Goal: Information Seeking & Learning: Check status

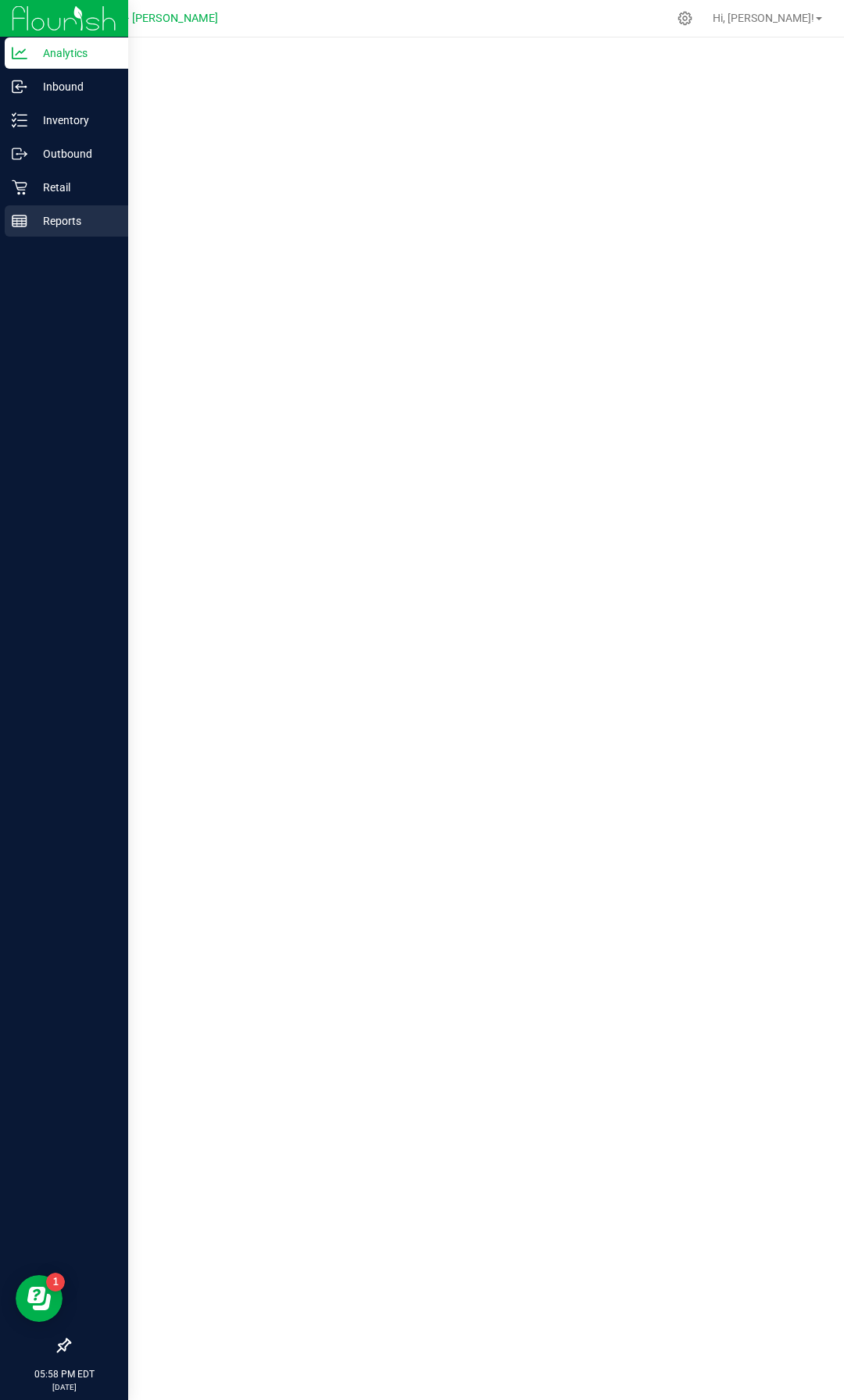
click at [42, 225] on p "Reports" at bounding box center [74, 221] width 94 height 19
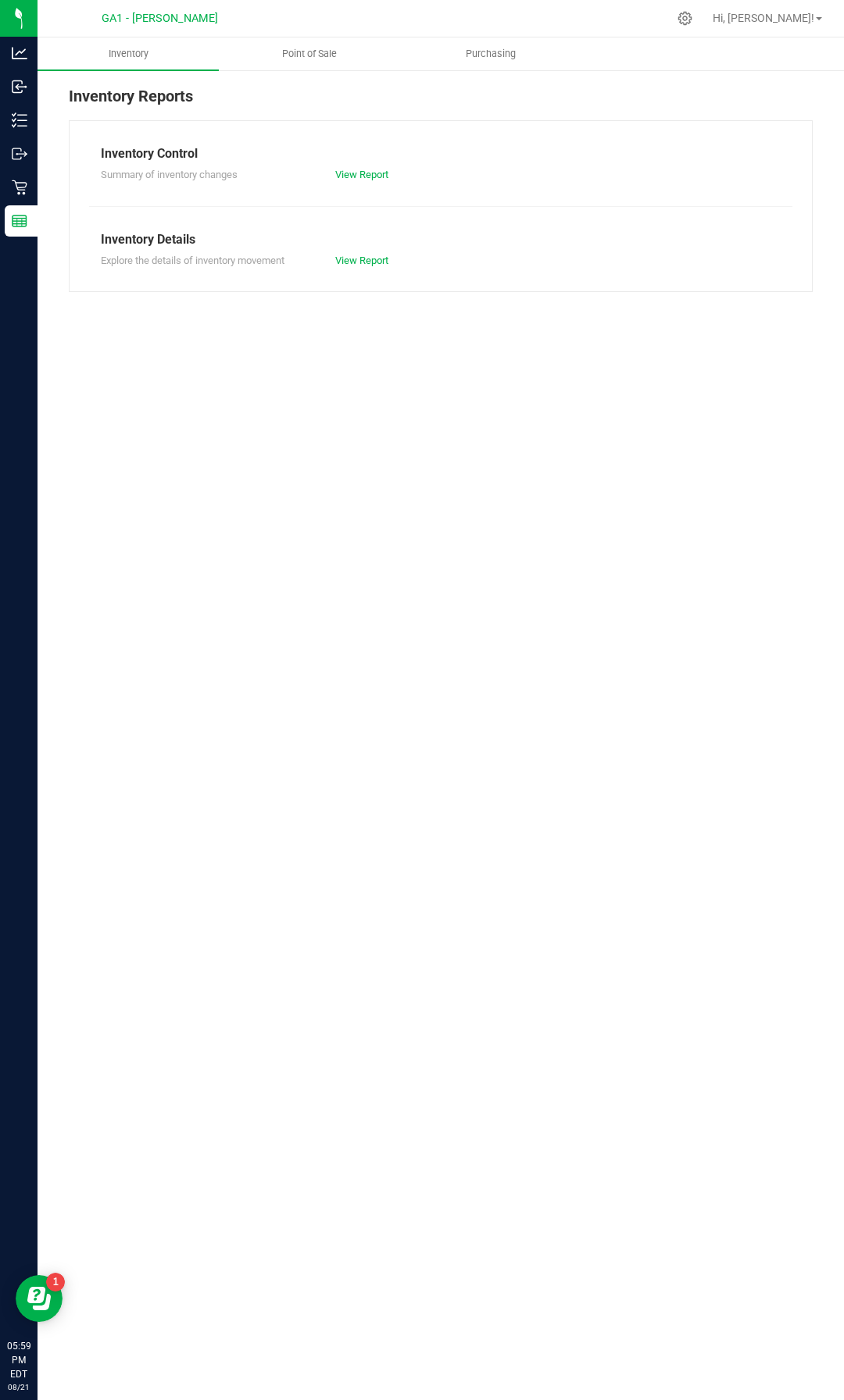
click at [300, 38] on div "GA1 - [PERSON_NAME] Hi, [PERSON_NAME]! Inventory Point of Sale Purchasing Inven…" at bounding box center [441, 700] width 806 height 1400
click at [299, 47] on span "Point of Sale" at bounding box center [309, 53] width 97 height 14
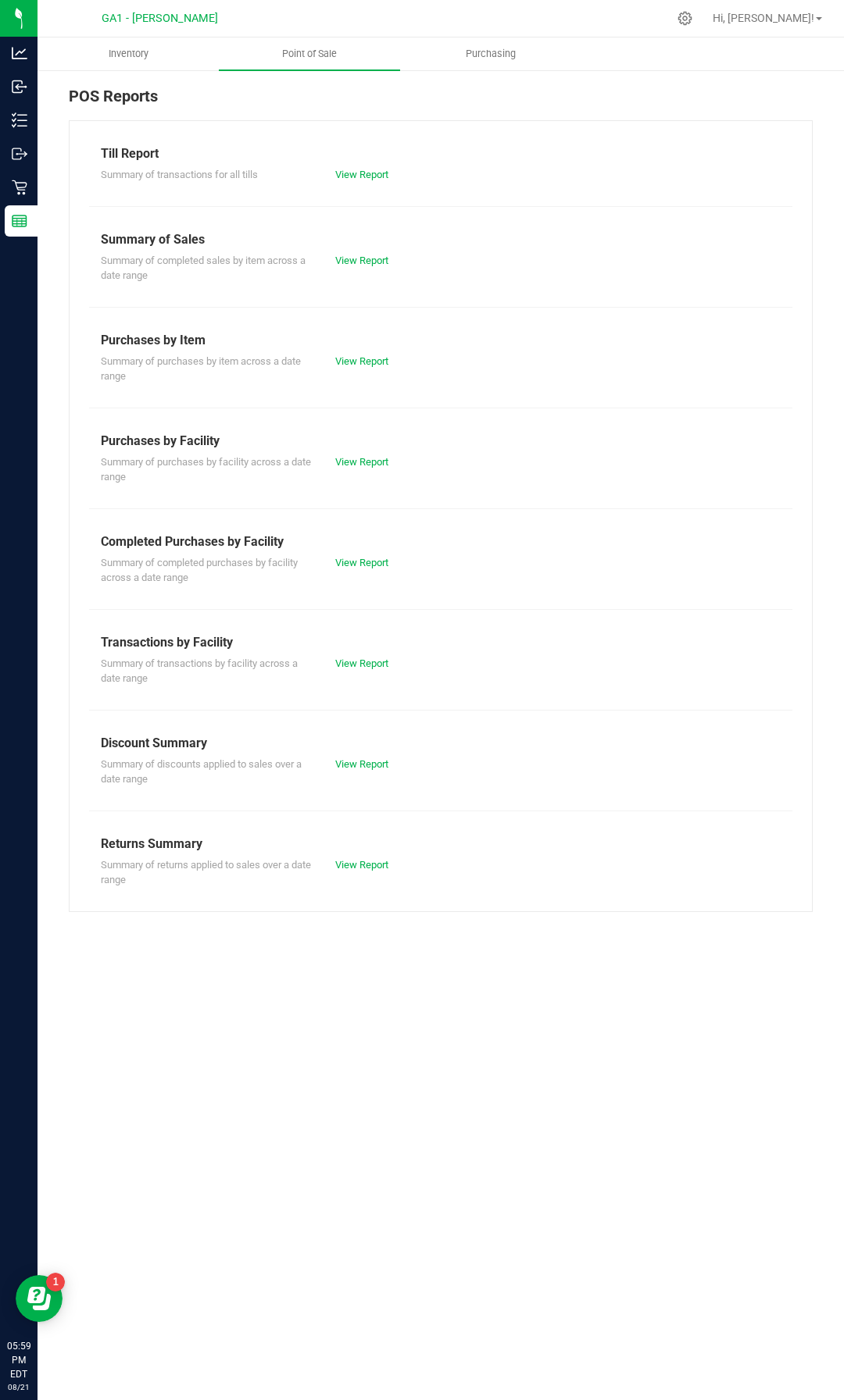
click at [434, 220] on div "Till Report Summary of transactions for all tills View Report Summary of Sales …" at bounding box center [440, 516] width 744 height 792
click at [375, 262] on link "View Report" at bounding box center [362, 260] width 53 height 12
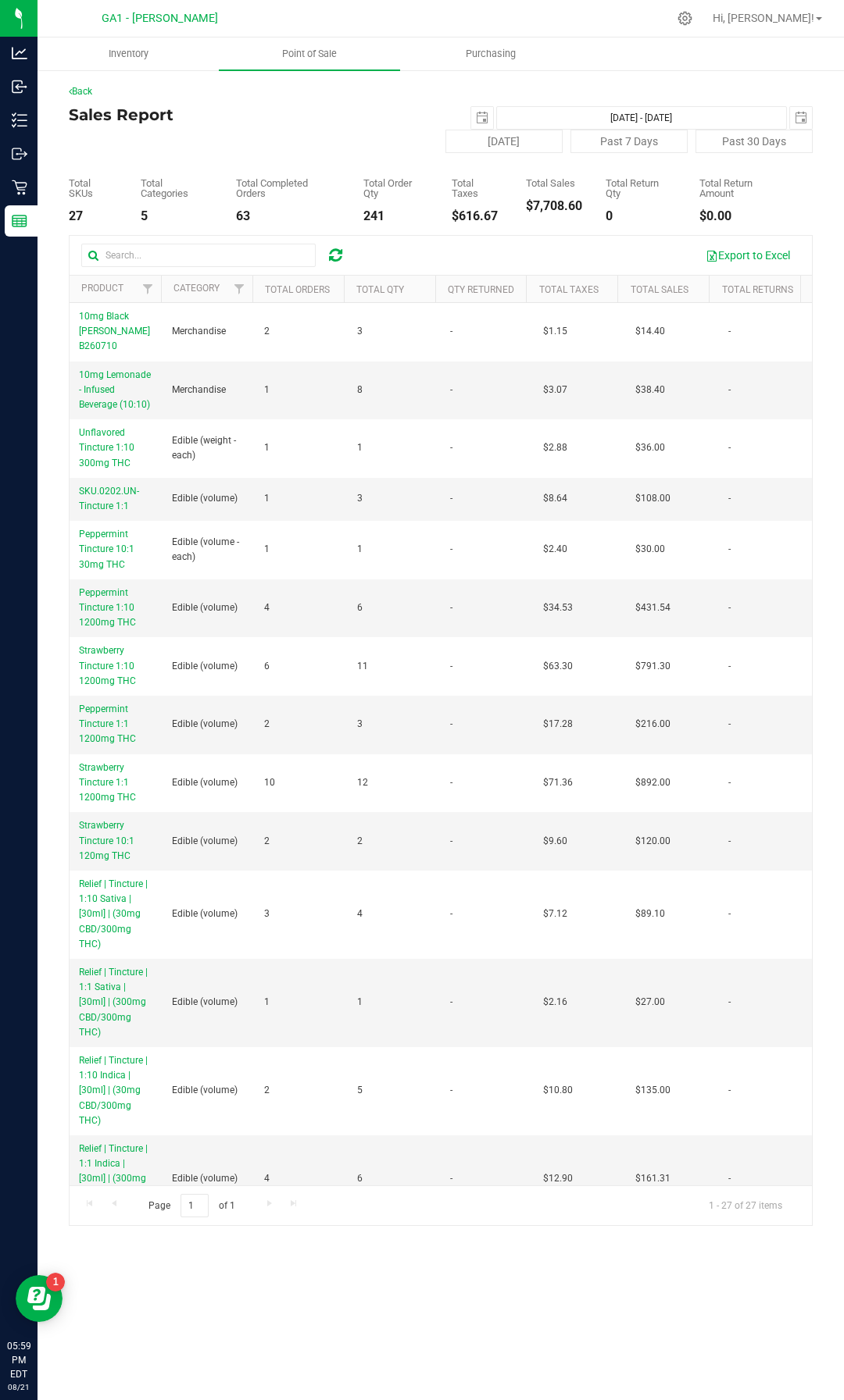
click at [286, 137] on div "Sales Report [DATE] [DATE] - [DATE] [DATE] [DATE] Past 7 Days Past 30 Days" at bounding box center [440, 129] width 744 height 47
click at [475, 120] on span "select" at bounding box center [481, 118] width 13 height 13
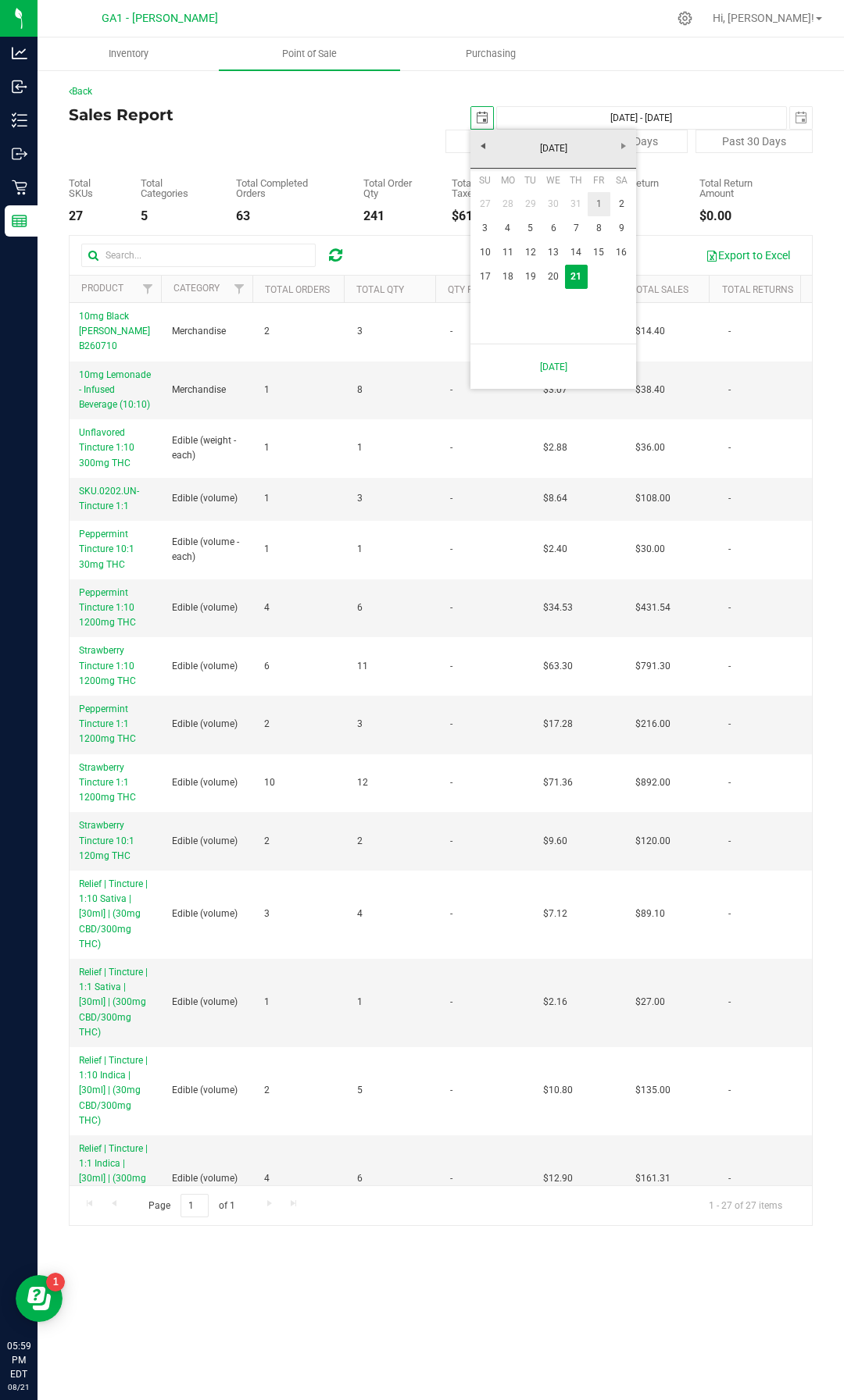
click at [604, 203] on link "1" at bounding box center [598, 204] width 23 height 24
type input "[DATE]"
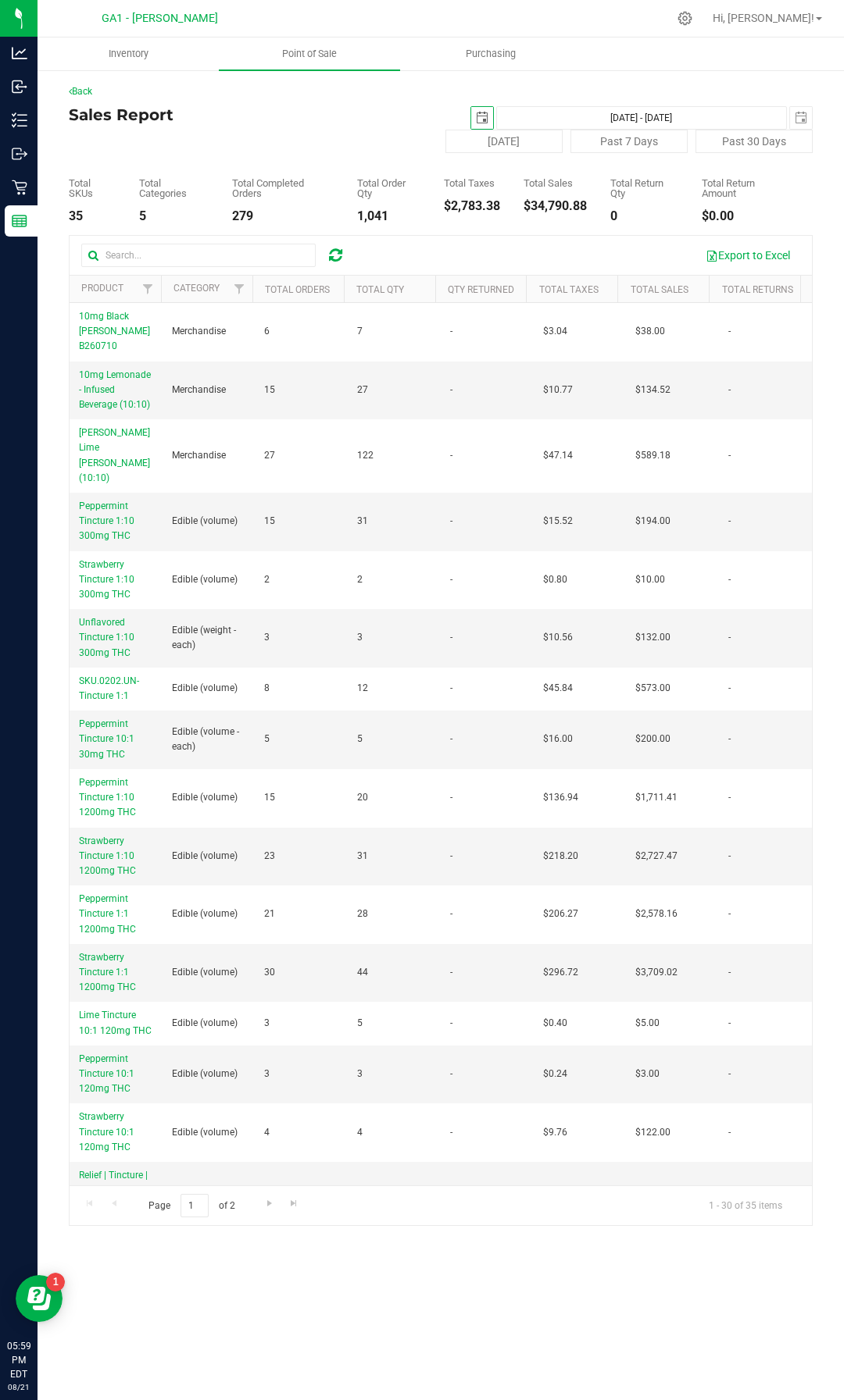
click at [373, 124] on div "[DATE] [DATE] - [DATE] [DATE]" at bounding box center [565, 118] width 519 height 24
click at [534, 142] on button "[DATE]" at bounding box center [503, 142] width 117 height 24
type input "[DATE] - [DATE]"
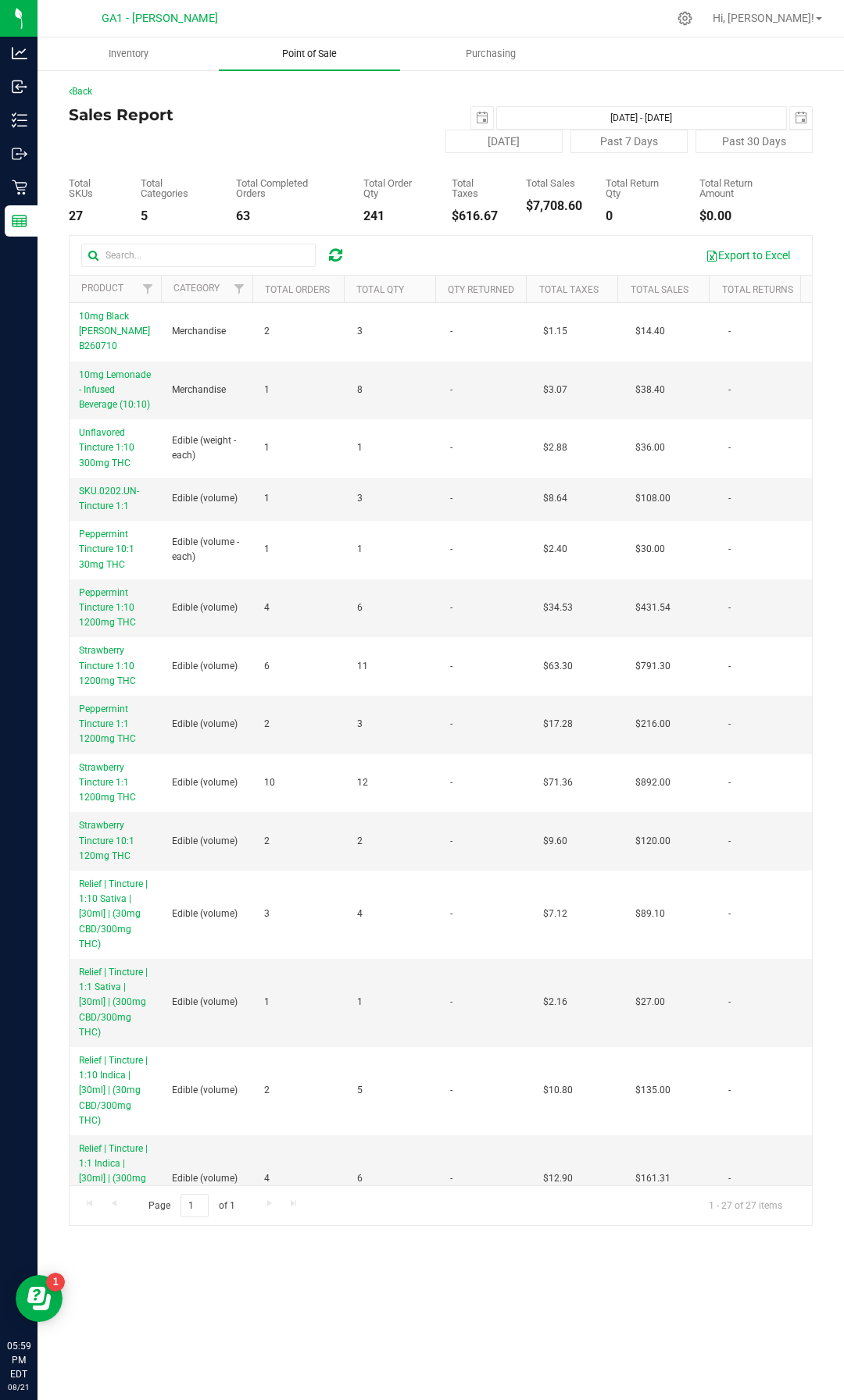
click at [356, 68] on uib-tab-heading "Point of Sale" at bounding box center [309, 53] width 181 height 33
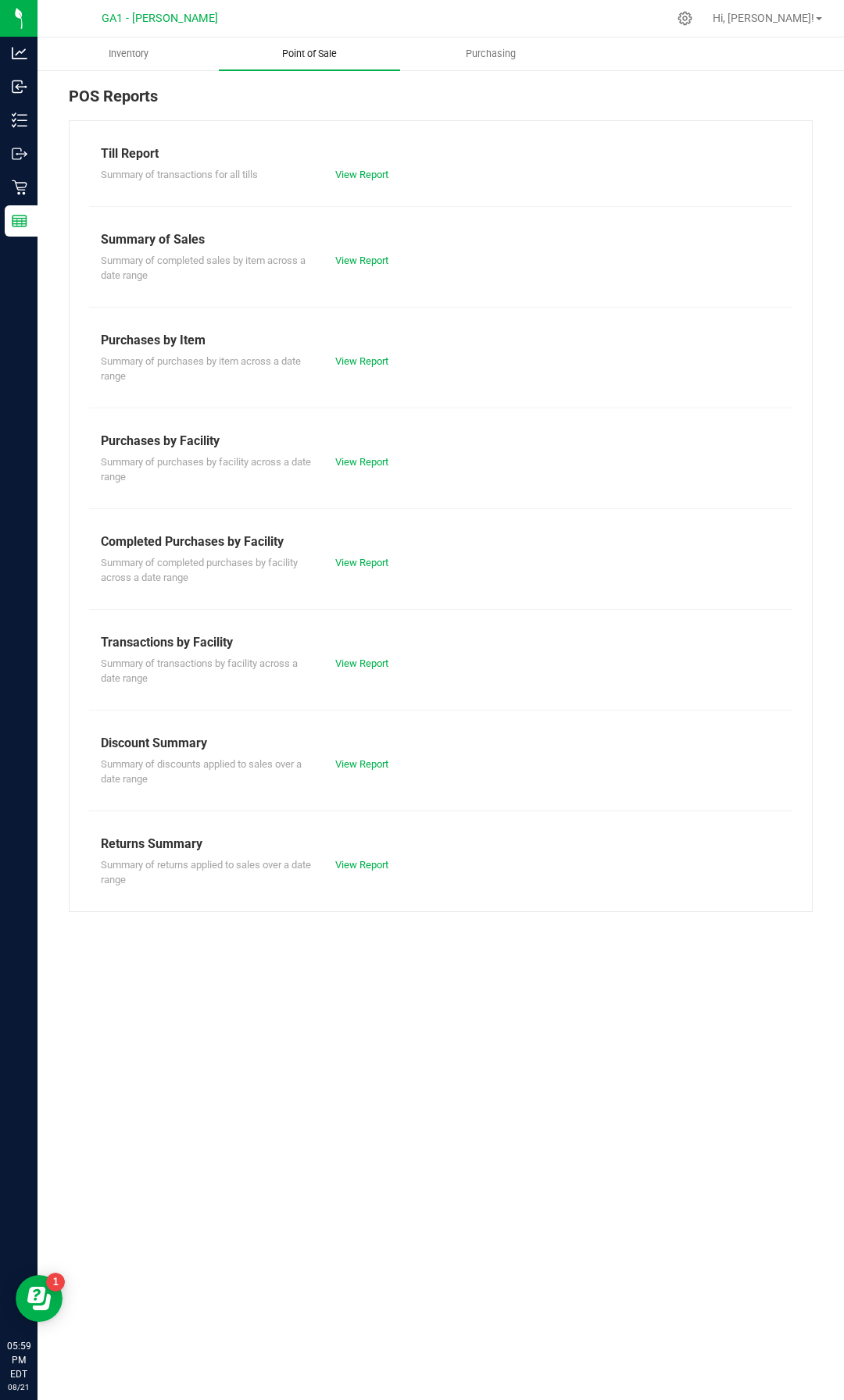
click at [297, 54] on span "Point of Sale" at bounding box center [309, 53] width 97 height 14
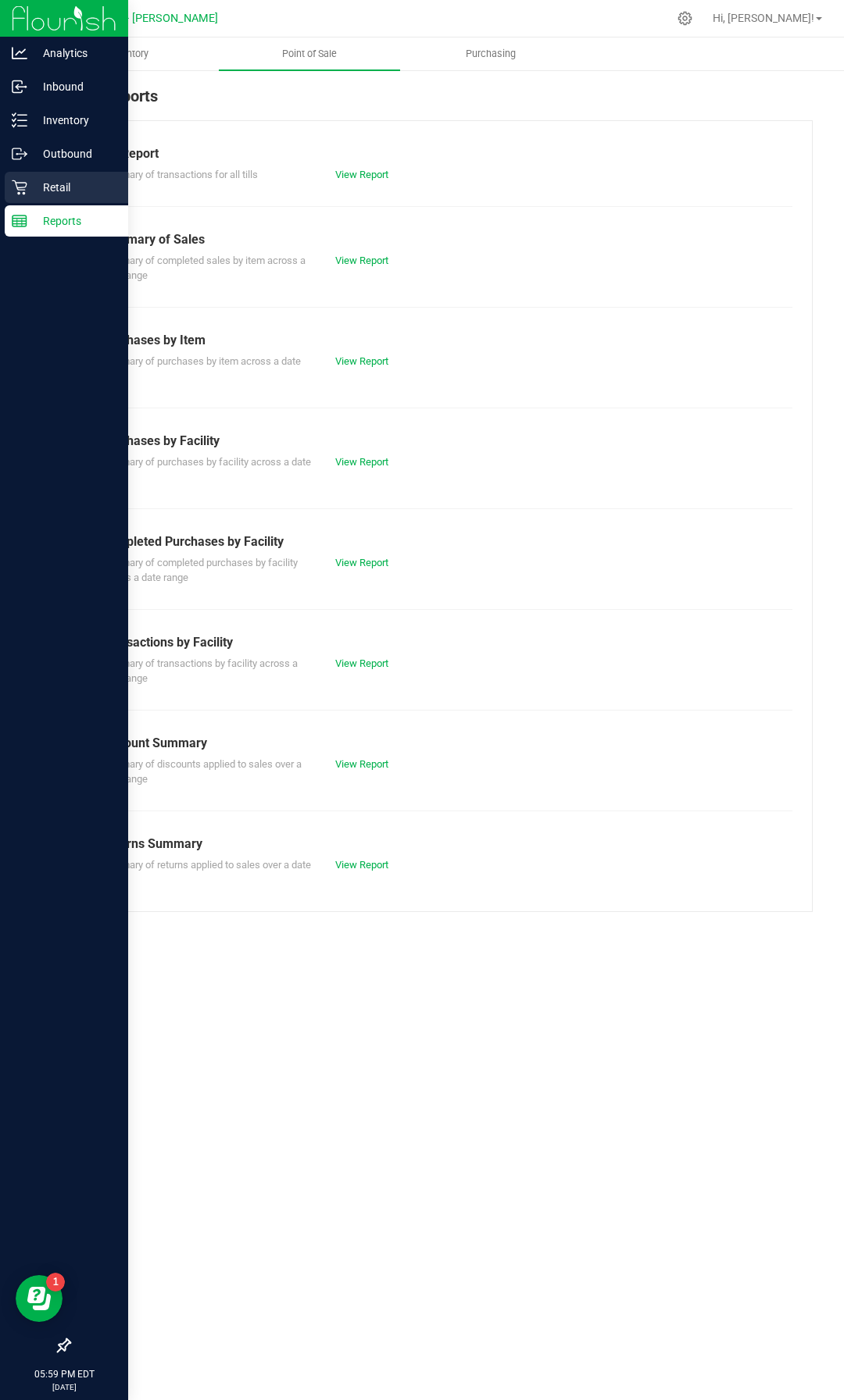
click at [57, 190] on p "Retail" at bounding box center [74, 187] width 94 height 19
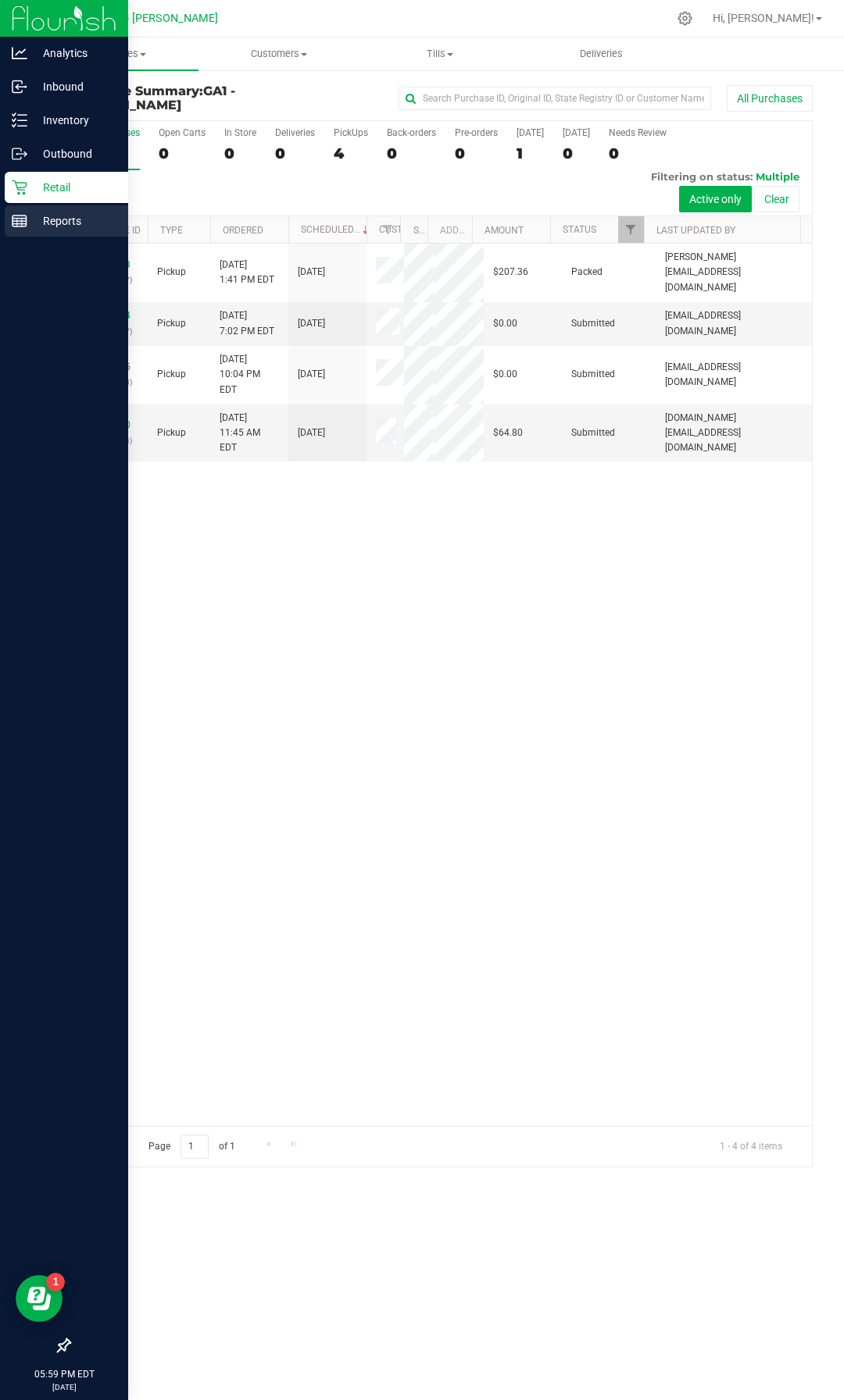
click at [54, 216] on p "Reports" at bounding box center [74, 221] width 94 height 19
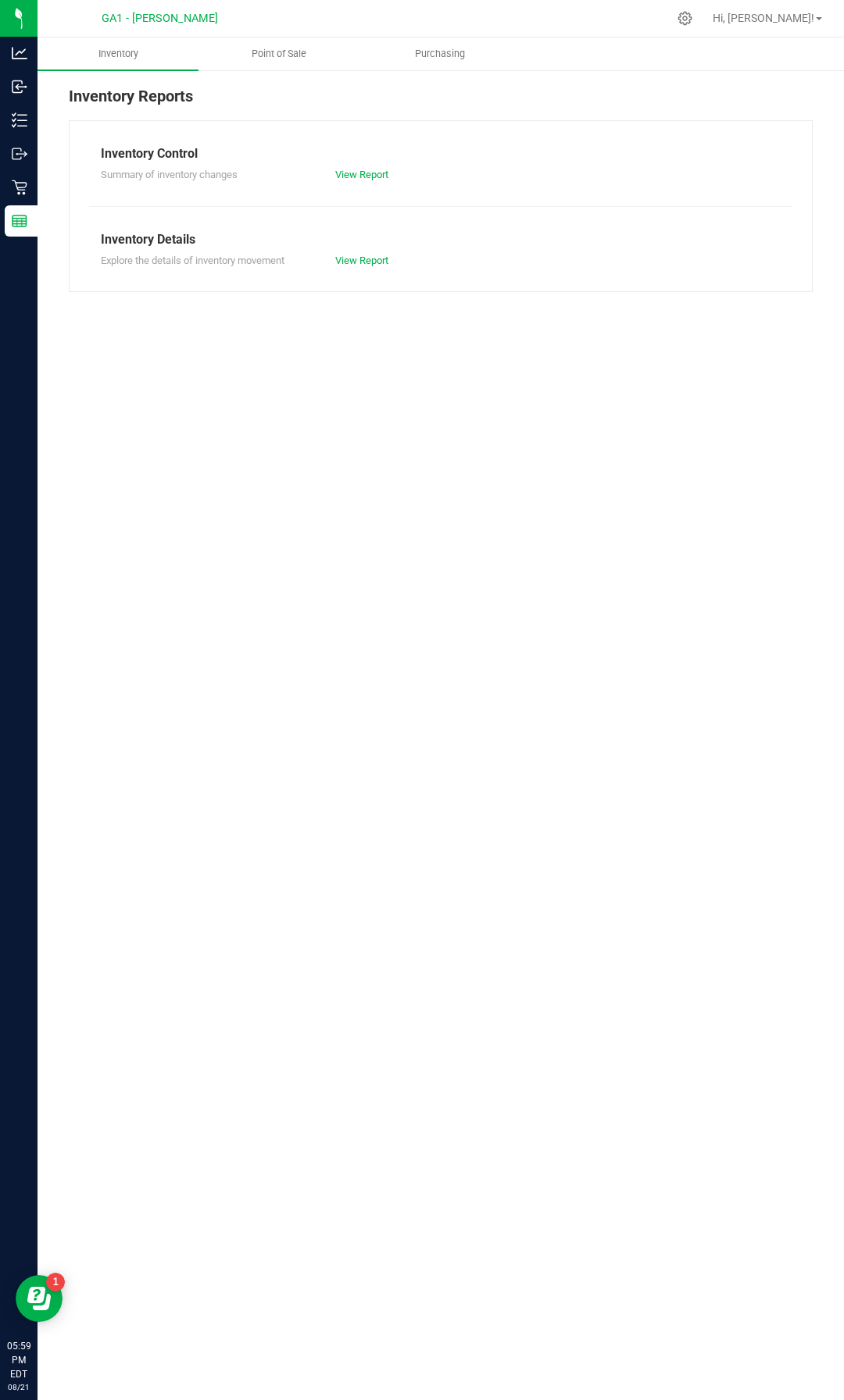
click at [271, 32] on div "GA1 - [PERSON_NAME]" at bounding box center [162, 18] width 235 height 31
click at [274, 52] on span "Point of Sale" at bounding box center [279, 53] width 97 height 14
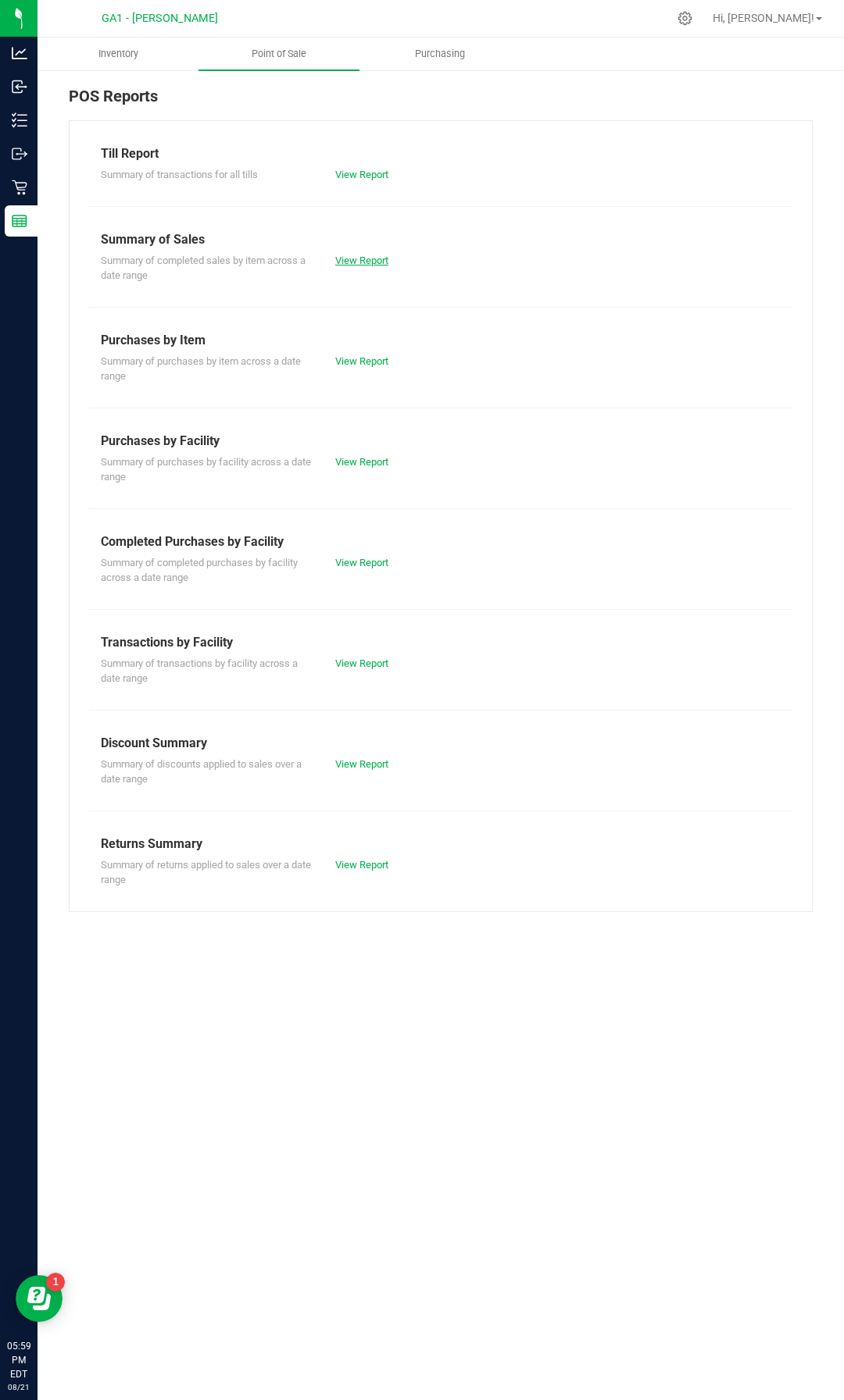
click at [367, 257] on link "View Report" at bounding box center [362, 260] width 53 height 12
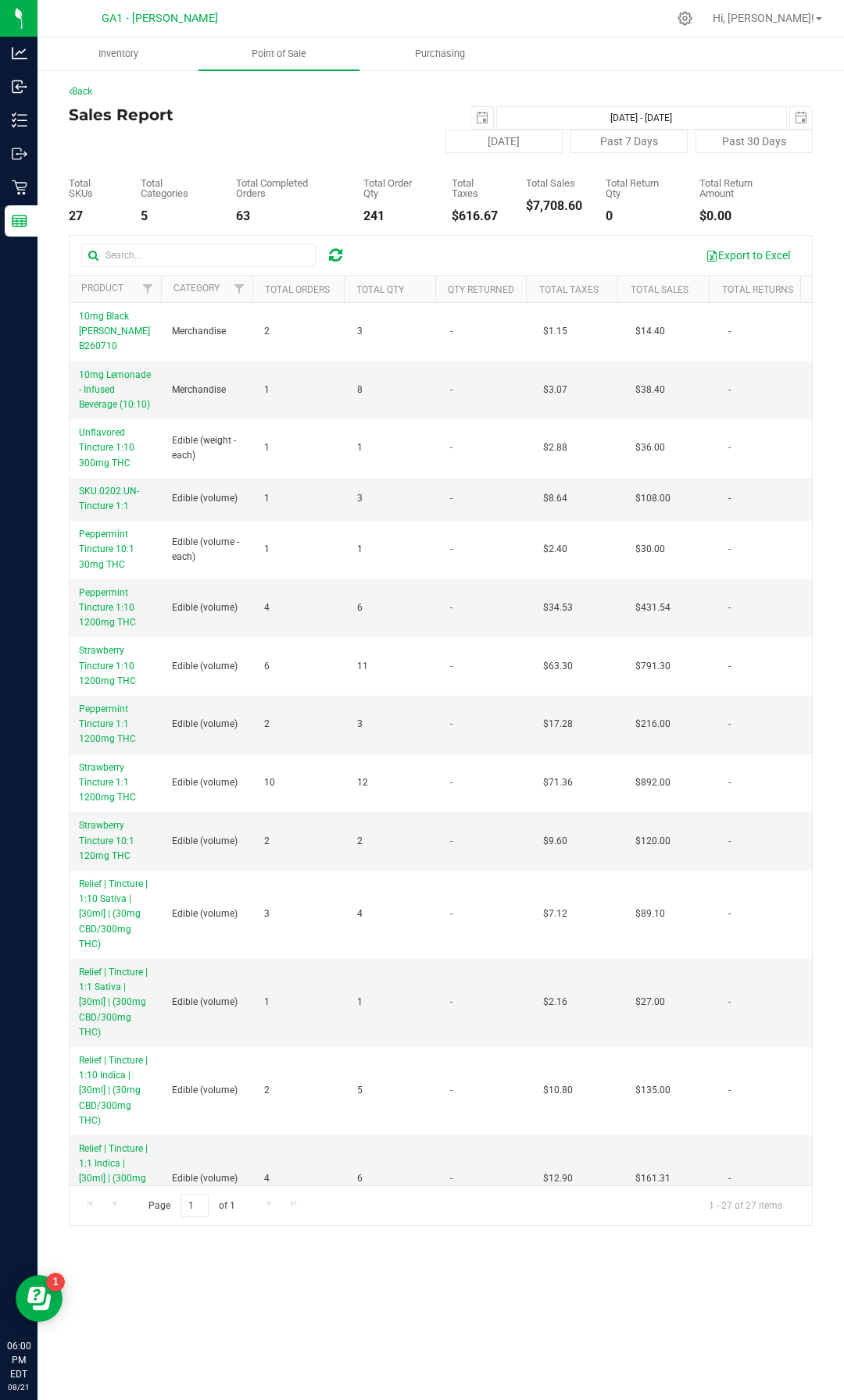
click at [252, 75] on div "Back Sales Report [DATE] [DATE] - [DATE] [DATE] [DATE] Past 7 Days Past 30 Days…" at bounding box center [441, 654] width 806 height 1172
click at [81, 97] on div "Back" at bounding box center [440, 91] width 744 height 14
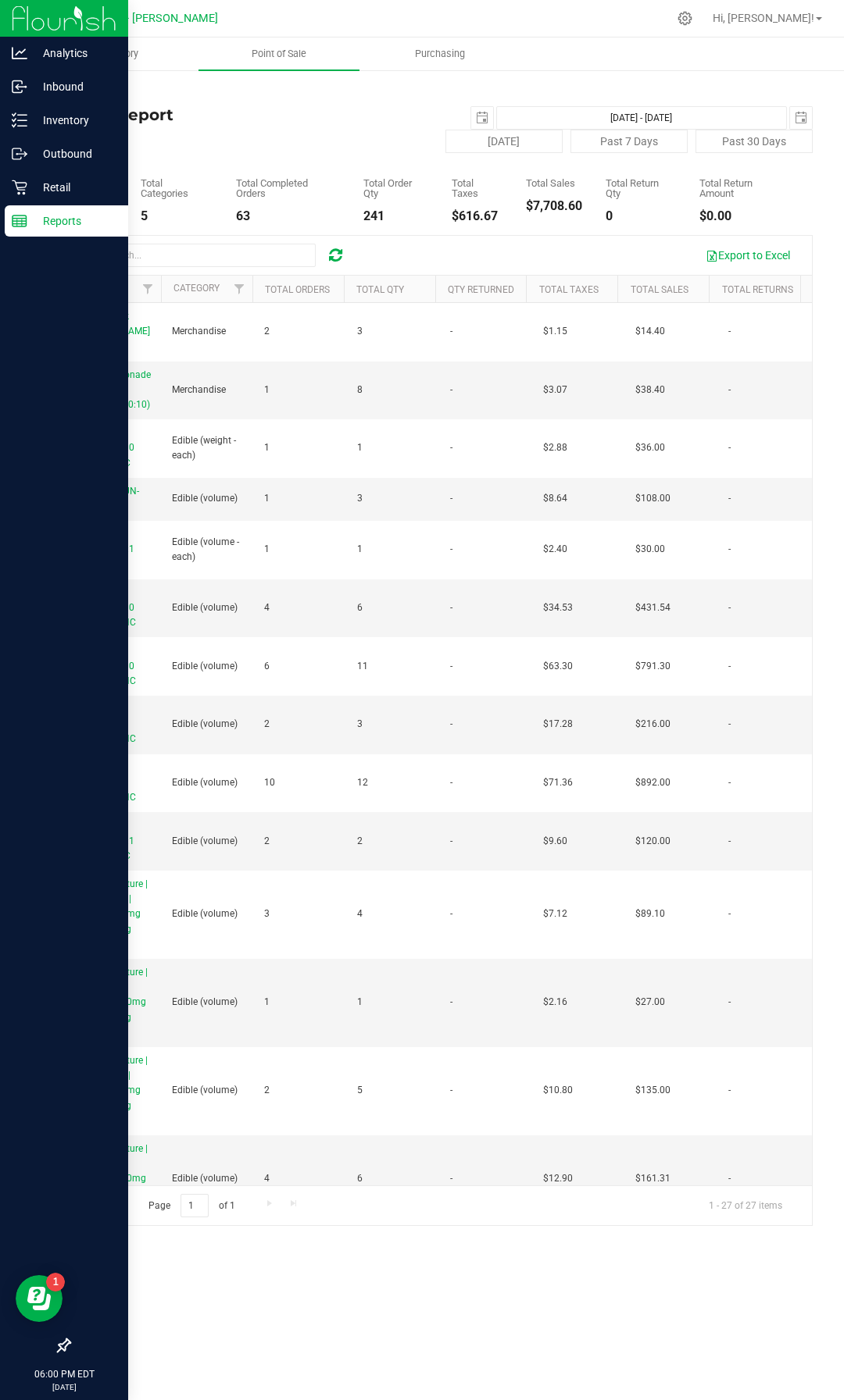
click at [40, 220] on p "Reports" at bounding box center [74, 221] width 94 height 19
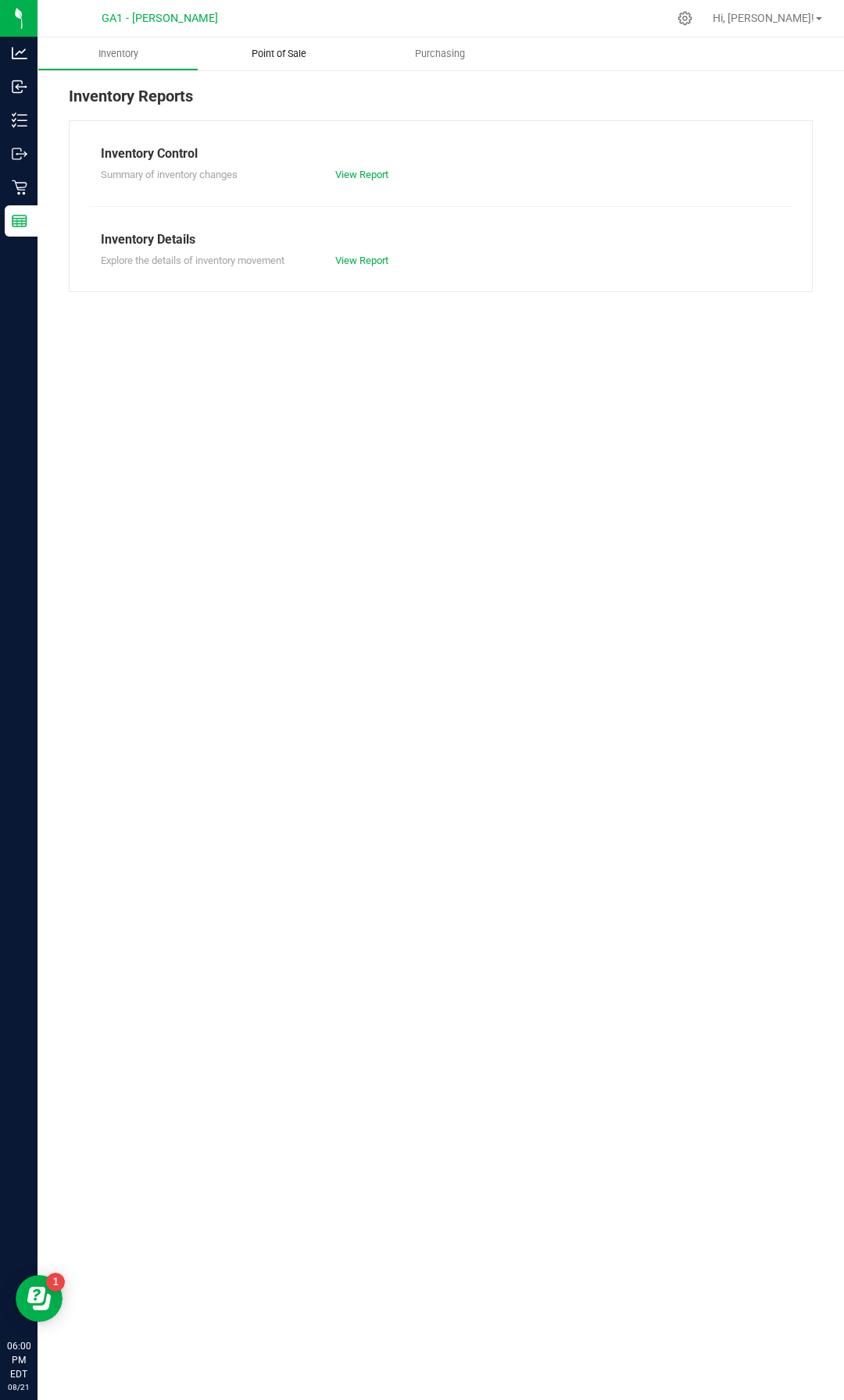
click at [274, 52] on span "Point of Sale" at bounding box center [279, 53] width 97 height 14
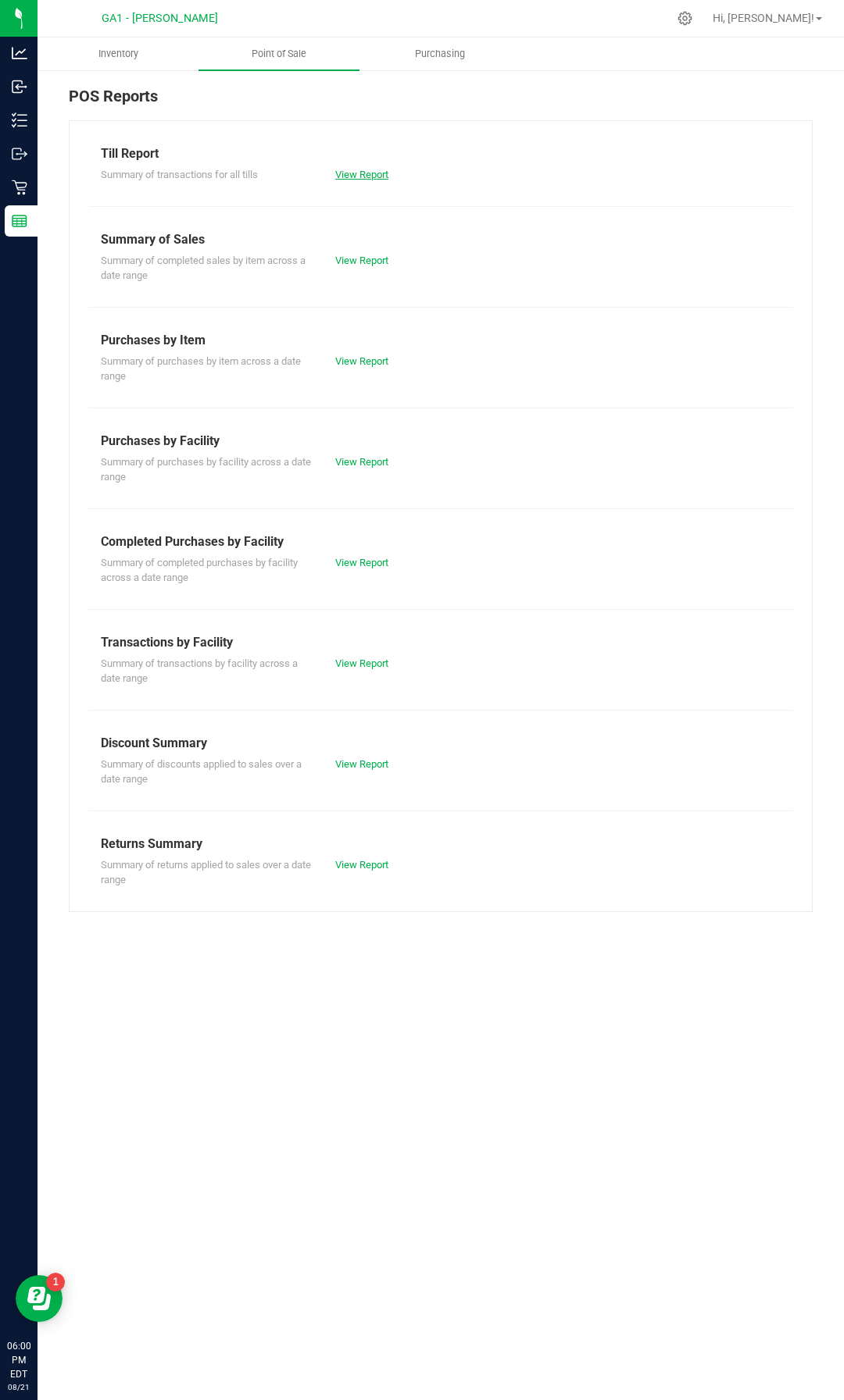
click at [355, 169] on link "View Report" at bounding box center [362, 174] width 53 height 12
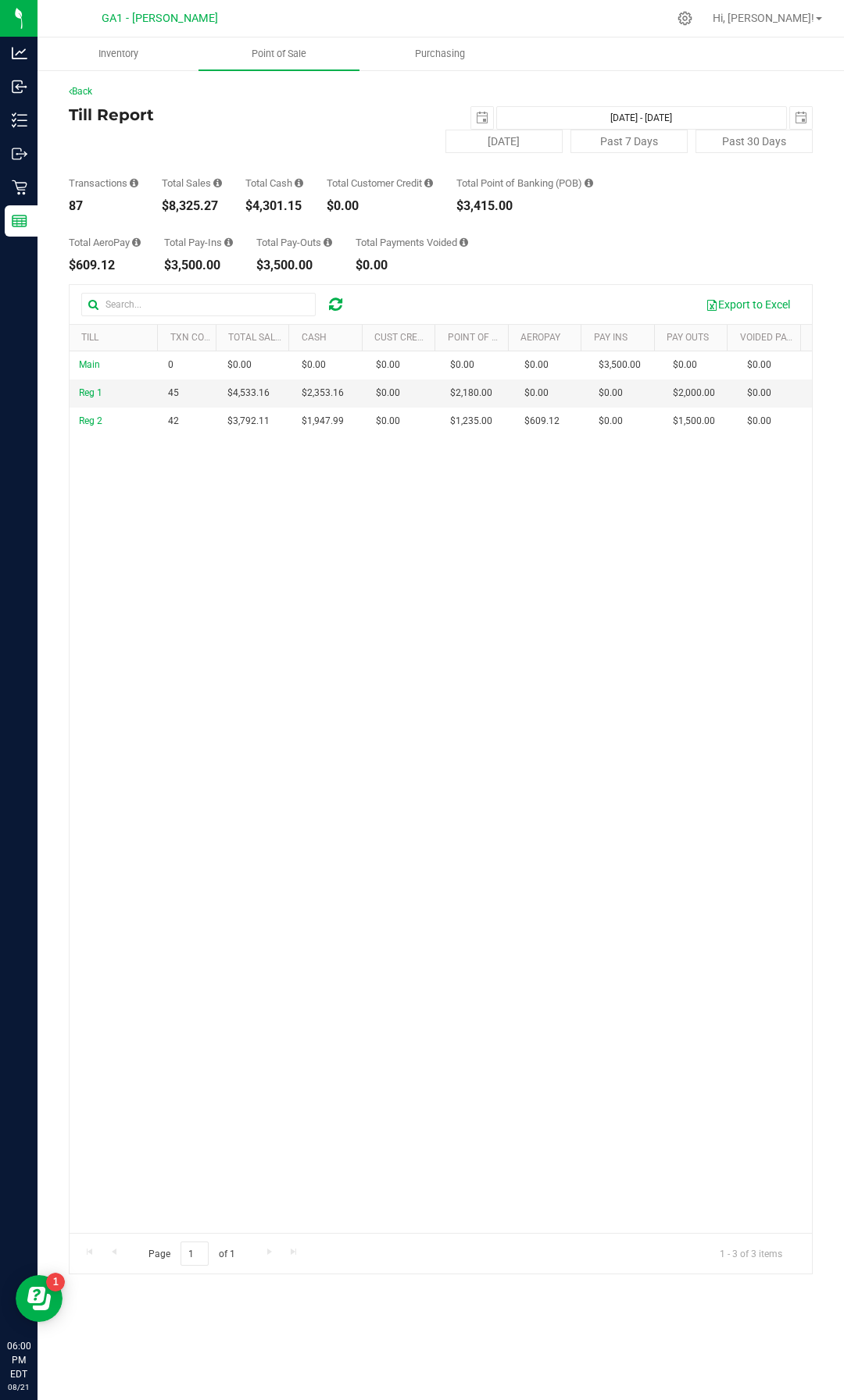
click at [429, 666] on div "Main 0 $0.00 $0.00 $0.00 $0.00 $0.00 $0.00 $0.00 $0.00 $0.00 $0.00 $0.00 $0.00 …" at bounding box center [440, 792] width 742 height 882
click at [460, 592] on div "Main 0 $0.00 $0.00 $0.00 $0.00 $0.00 $0.00 $0.00 $0.00 $0.00 $0.00 $0.00 $0.00 …" at bounding box center [440, 792] width 742 height 882
click at [423, 605] on div "Main 0 $0.00 $0.00 $0.00 $0.00 $0.00 $0.00 $0.00 $0.00 $0.00 $0.00 $0.00 $0.00 …" at bounding box center [440, 792] width 742 height 882
click at [427, 634] on div "Main 0 $0.00 $0.00 $0.00 $0.00 $0.00 $0.00 $0.00 $0.00 $0.00 $0.00 $0.00 $0.00 …" at bounding box center [440, 792] width 742 height 882
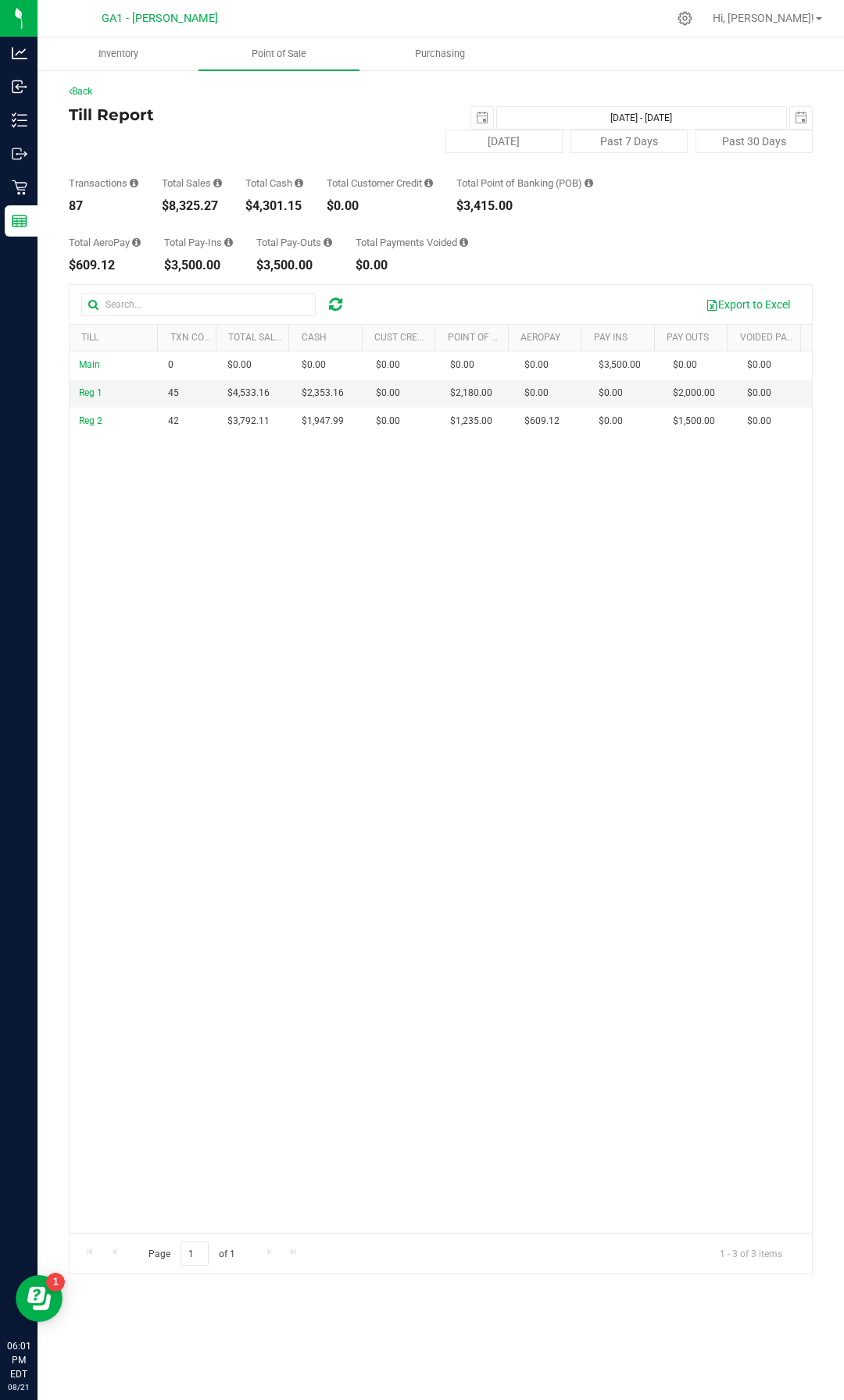
click at [414, 641] on div "Main 0 $0.00 $0.00 $0.00 $0.00 $0.00 $0.00 $0.00 $0.00 $0.00 $0.00 $0.00 $0.00 …" at bounding box center [440, 792] width 742 height 882
